Goal: Entertainment & Leisure: Consume media (video, audio)

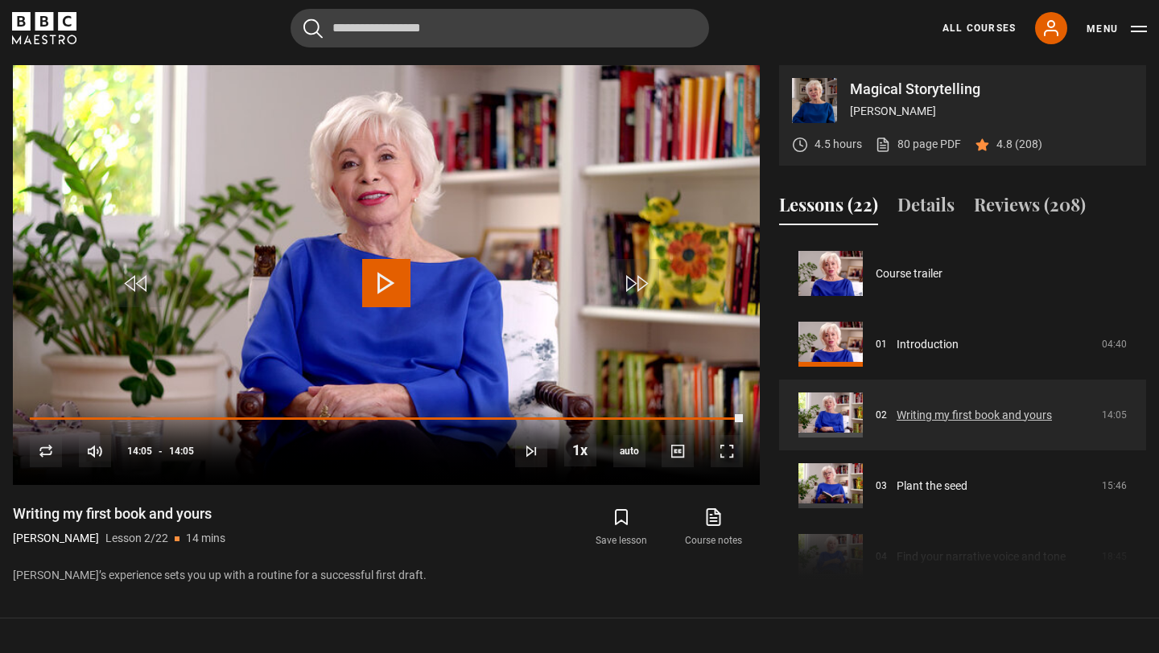
scroll to position [71, 0]
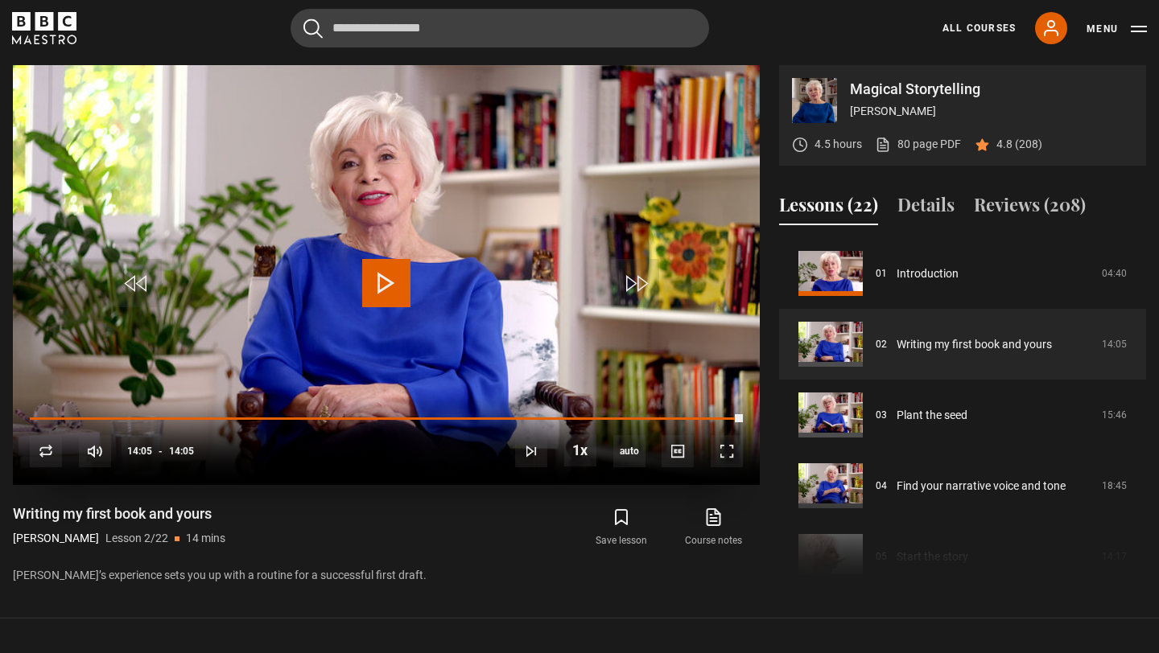
click at [377, 278] on span "Video Player" at bounding box center [386, 283] width 48 height 48
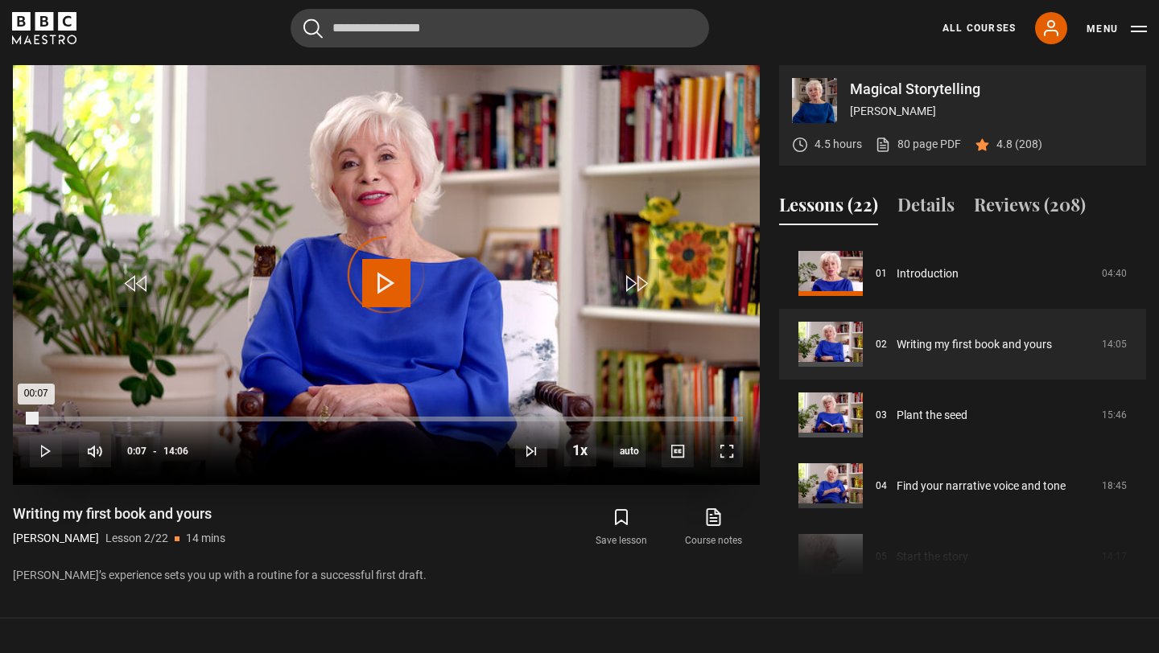
drag, startPoint x: 35, startPoint y: 418, endPoint x: 734, endPoint y: 419, distance: 698.5
click at [734, 418] on div "Loaded : 0.00% 13:55 00:07" at bounding box center [386, 419] width 713 height 5
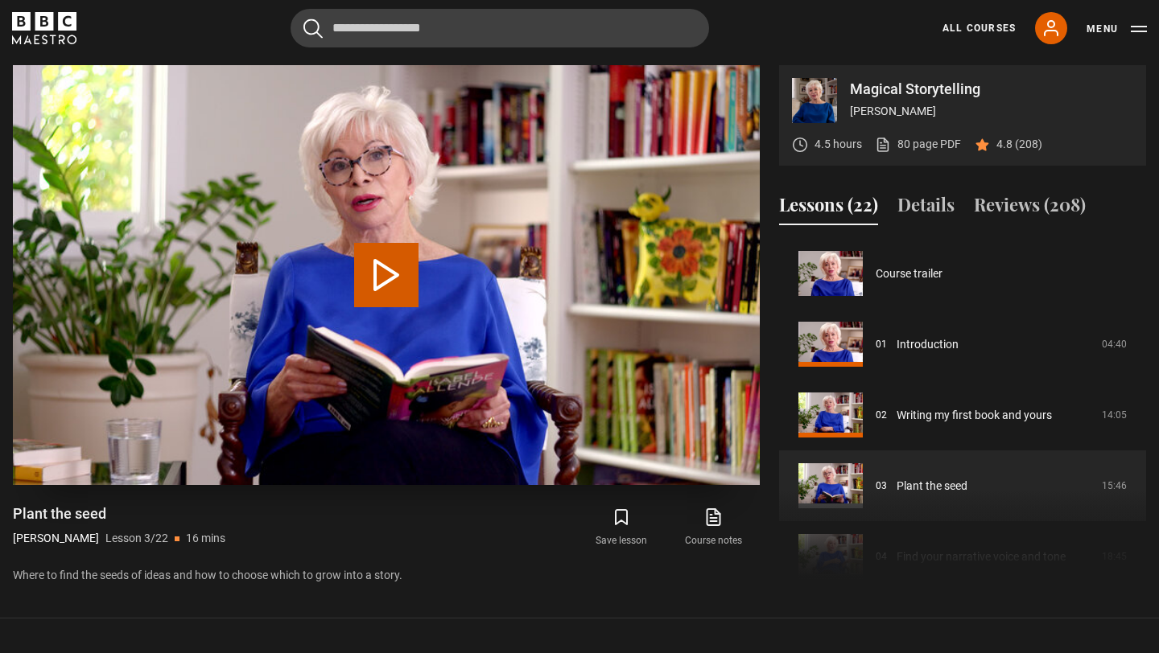
scroll to position [142, 0]
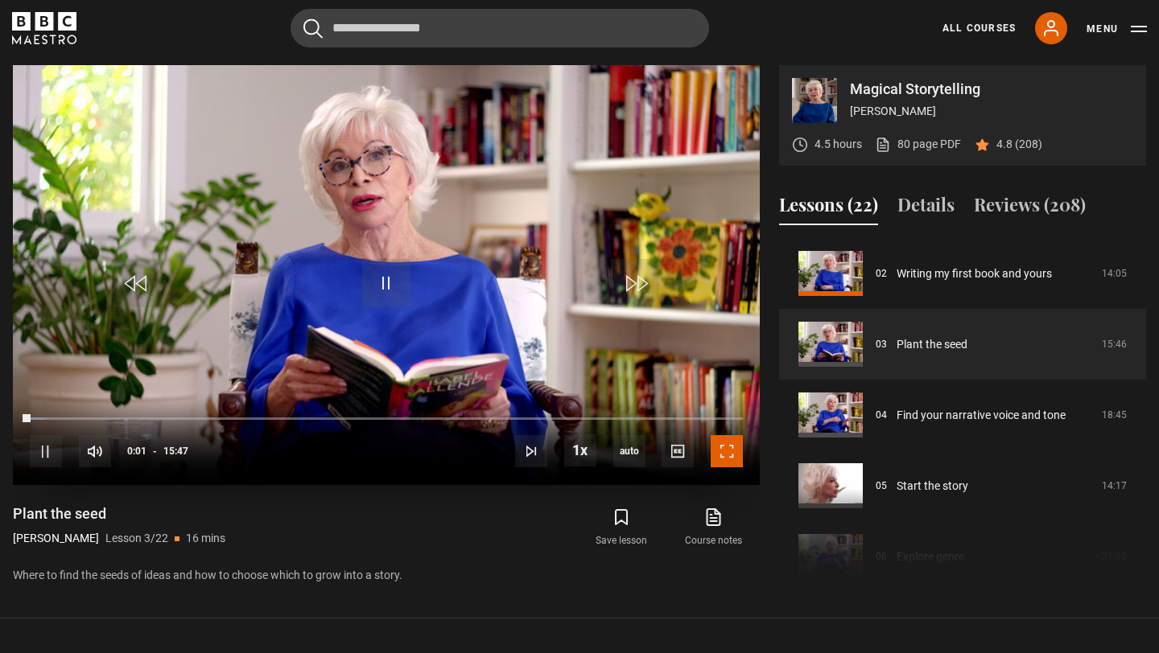
click at [730, 451] on span "Video Player" at bounding box center [727, 451] width 32 height 32
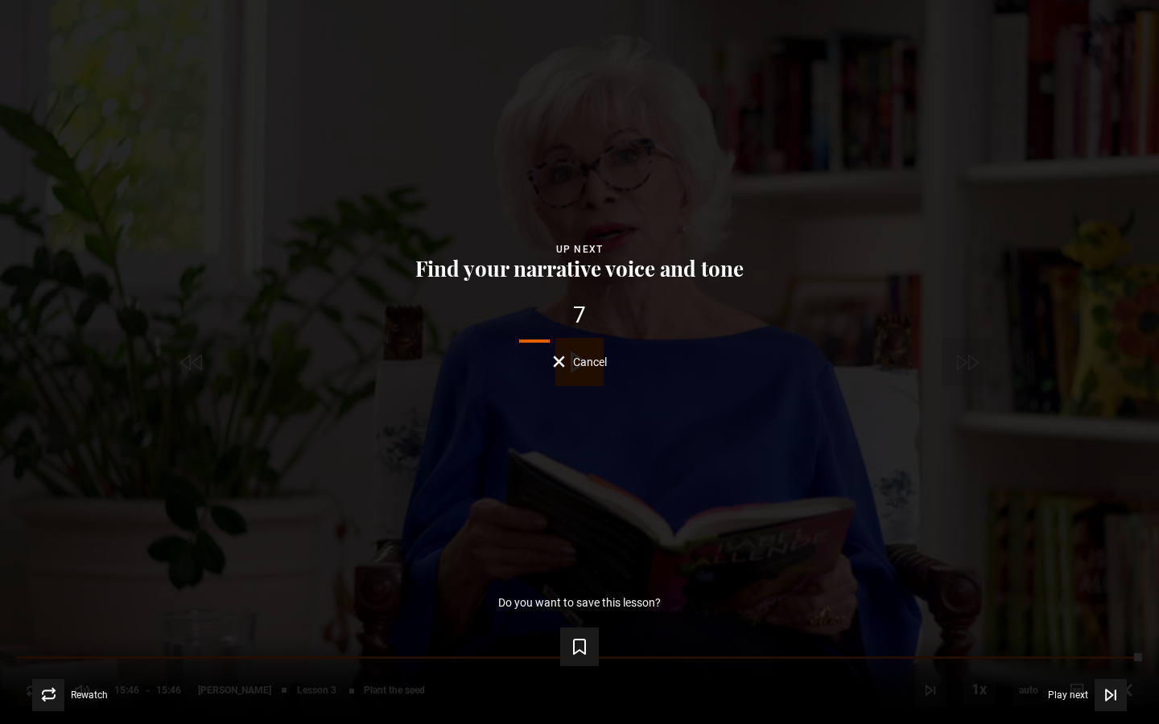
click at [599, 363] on span "Cancel" at bounding box center [590, 361] width 34 height 11
